Goal: Navigation & Orientation: Find specific page/section

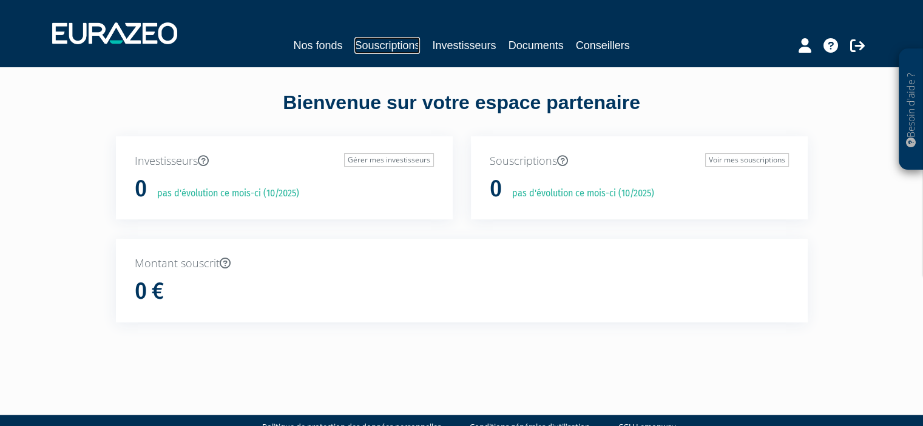
click at [387, 44] on link "Souscriptions" at bounding box center [387, 45] width 66 height 17
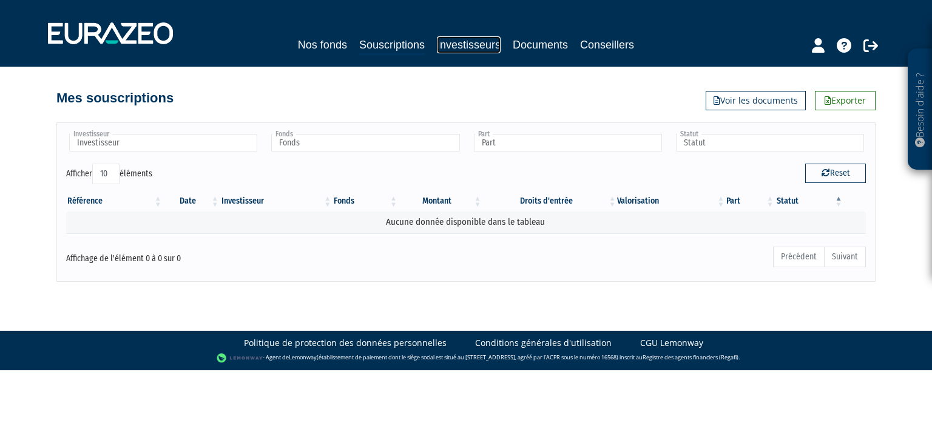
click at [468, 43] on link "Investisseurs" at bounding box center [469, 44] width 64 height 17
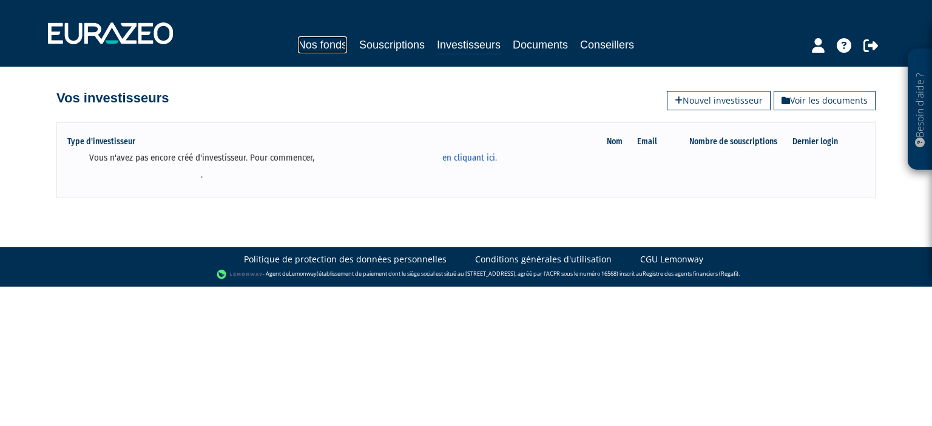
click at [325, 43] on link "Nos fonds" at bounding box center [322, 44] width 49 height 17
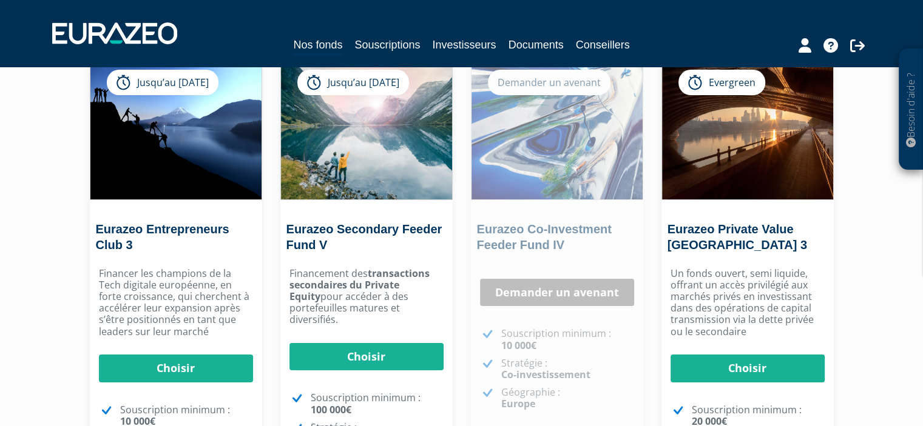
scroll to position [84, 0]
